Goal: Task Accomplishment & Management: Use online tool/utility

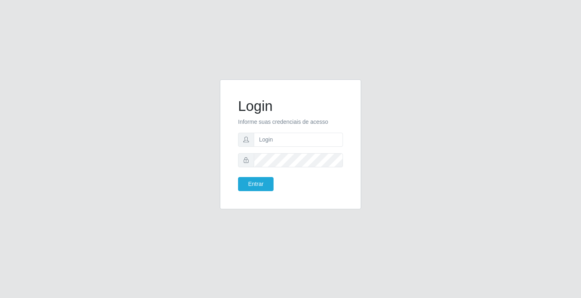
click at [304, 131] on form "Login Informe suas credenciais de acesso Entrar" at bounding box center [290, 145] width 105 height 94
drag, startPoint x: 257, startPoint y: 173, endPoint x: 387, endPoint y: 92, distance: 153.6
click at [258, 173] on form "Login Informe suas credenciais de acesso Entrar" at bounding box center [290, 145] width 105 height 94
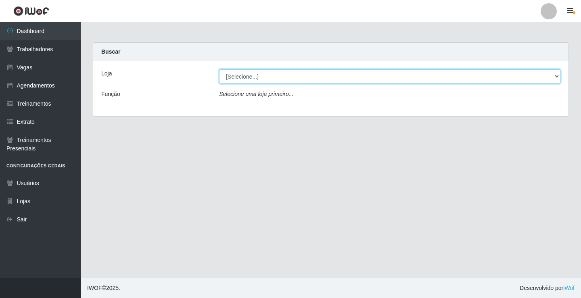
click at [234, 76] on select "[Selecione...] Edilicya Supermercado" at bounding box center [389, 76] width 341 height 14
select select "460"
click at [219, 69] on select "[Selecione...] Edilicya Supermercado" at bounding box center [389, 76] width 341 height 14
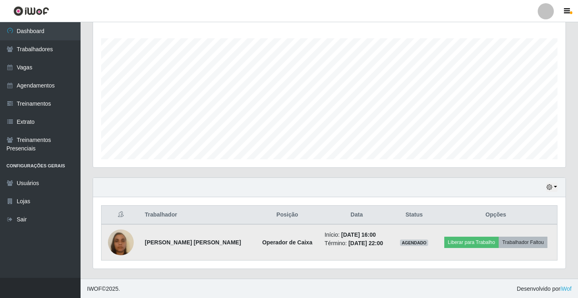
scroll to position [130, 0]
click at [458, 244] on button "Liberar para Trabalho" at bounding box center [472, 241] width 54 height 11
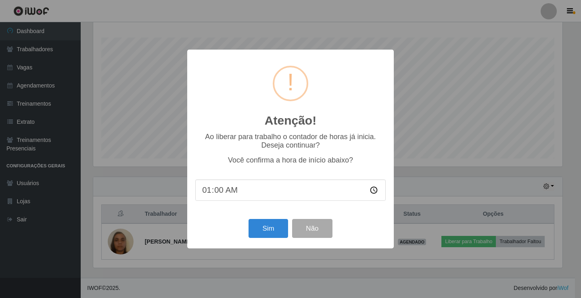
type input "16:00"
click at [271, 231] on button "Sim" at bounding box center [267, 228] width 39 height 19
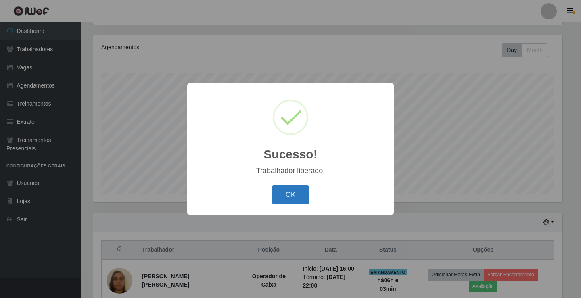
click at [281, 188] on button "OK" at bounding box center [290, 194] width 37 height 19
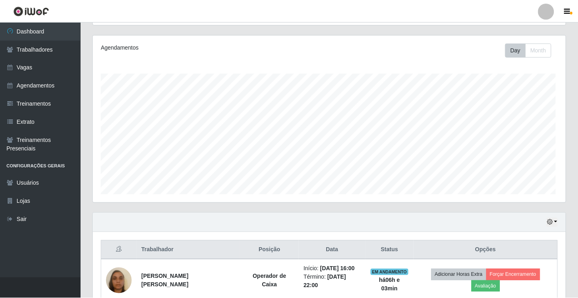
scroll to position [167, 473]
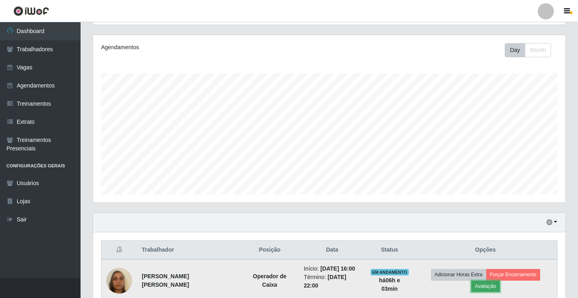
click at [500, 281] on button "Avaliação" at bounding box center [486, 286] width 29 height 11
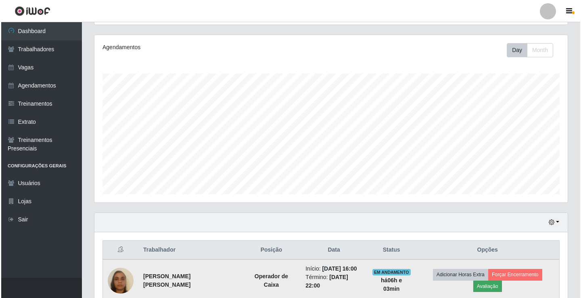
scroll to position [167, 469]
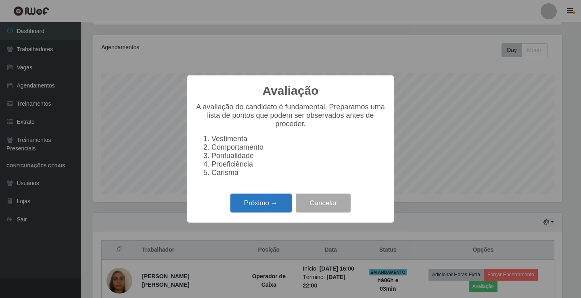
click at [264, 201] on button "Próximo →" at bounding box center [260, 203] width 61 height 19
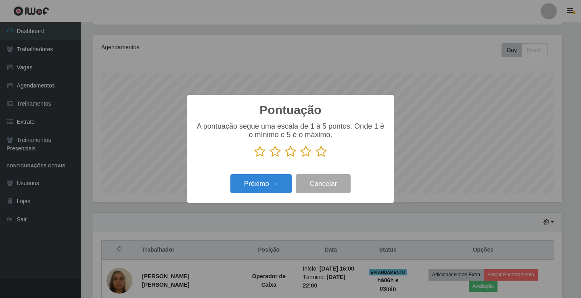
scroll to position [402965, 402663]
click at [322, 146] on div "A pontuação segue uma escala de 1 à 5 pontos. Onde 1 é o mínimo e 5 é o máximo." at bounding box center [290, 139] width 190 height 35
click at [322, 151] on icon at bounding box center [320, 152] width 11 height 12
click at [315, 158] on input "radio" at bounding box center [315, 158] width 0 height 0
click at [281, 190] on button "Próximo →" at bounding box center [260, 183] width 61 height 19
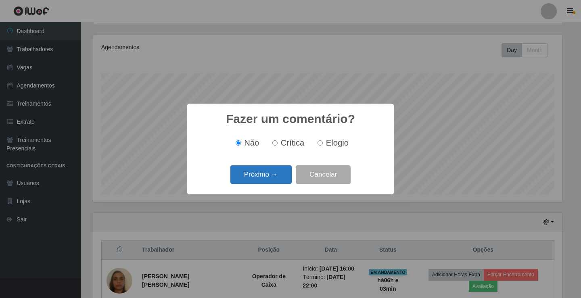
click at [273, 170] on button "Próximo →" at bounding box center [260, 174] width 61 height 19
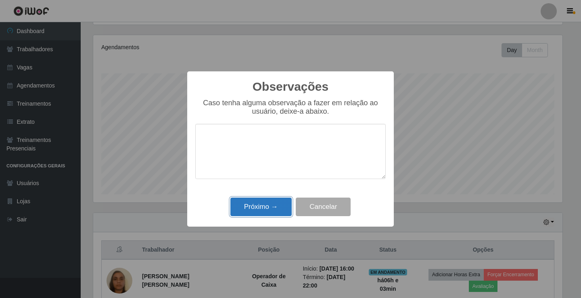
click at [262, 206] on button "Próximo →" at bounding box center [260, 207] width 61 height 19
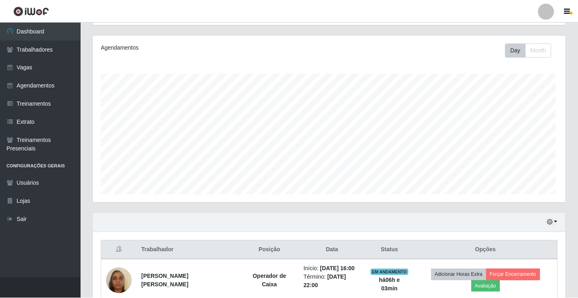
scroll to position [167, 473]
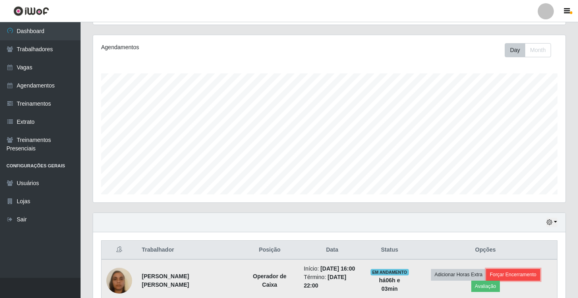
click at [492, 274] on button "Forçar Encerramento" at bounding box center [514, 274] width 54 height 11
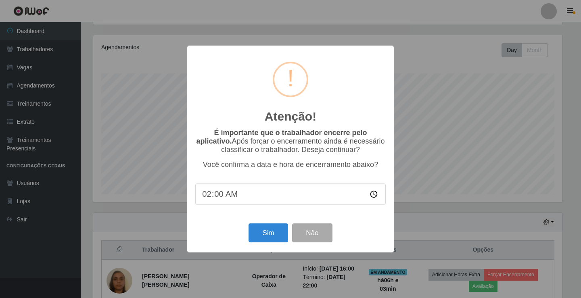
type input "22:00"
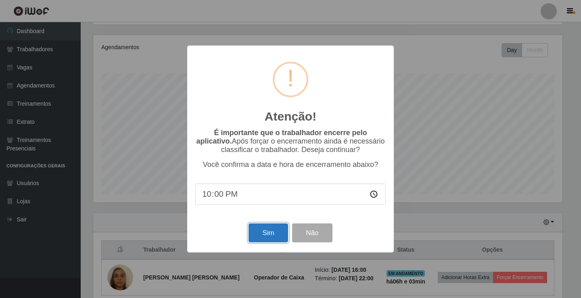
click at [257, 235] on button "Sim" at bounding box center [267, 232] width 39 height 19
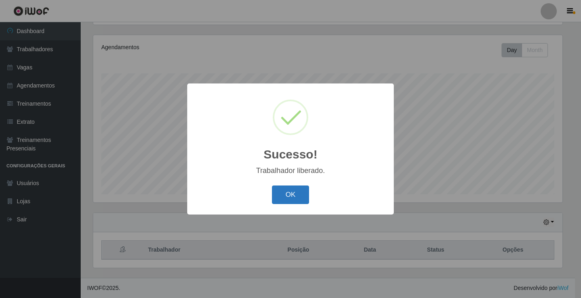
click at [294, 196] on button "OK" at bounding box center [290, 194] width 37 height 19
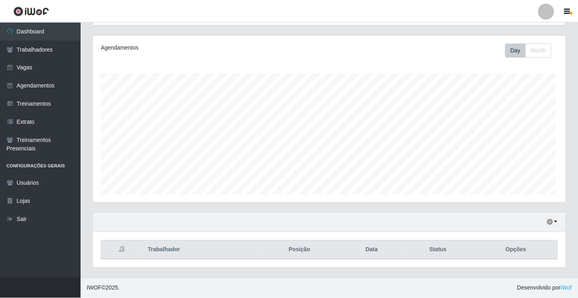
scroll to position [167, 473]
